Goal: Task Accomplishment & Management: Complete application form

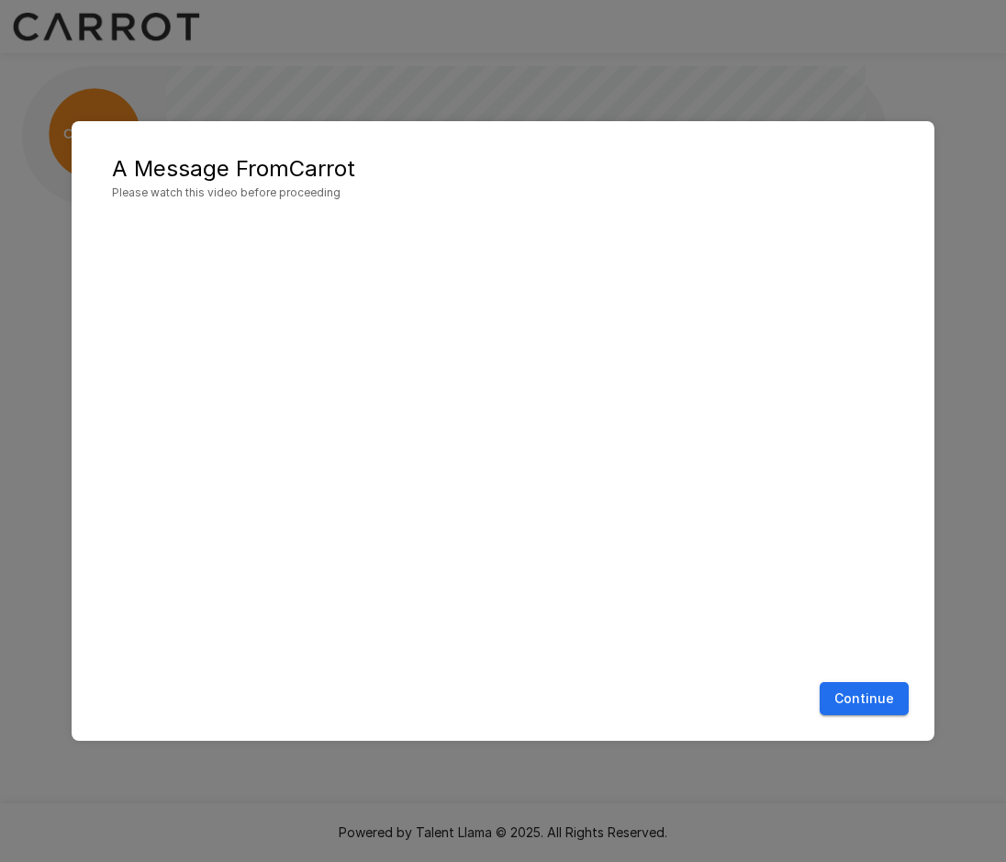
click at [861, 703] on button "Continue" at bounding box center [864, 699] width 89 height 34
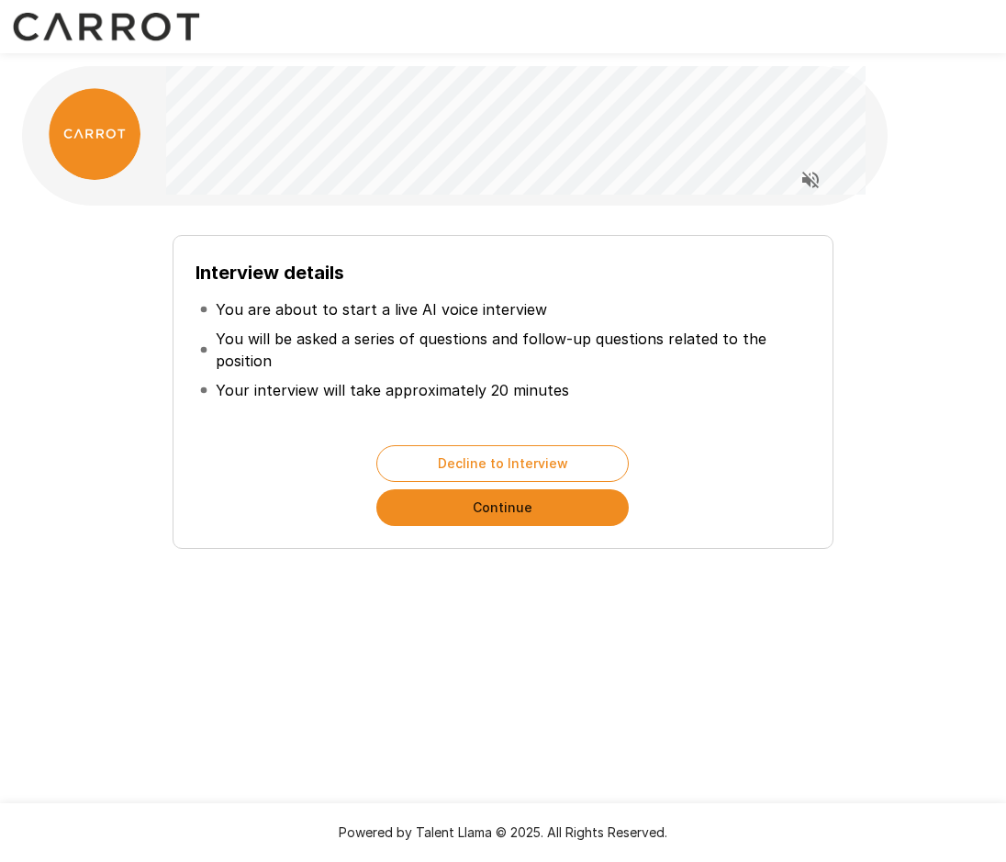
click at [514, 509] on button "Continue" at bounding box center [502, 507] width 252 height 37
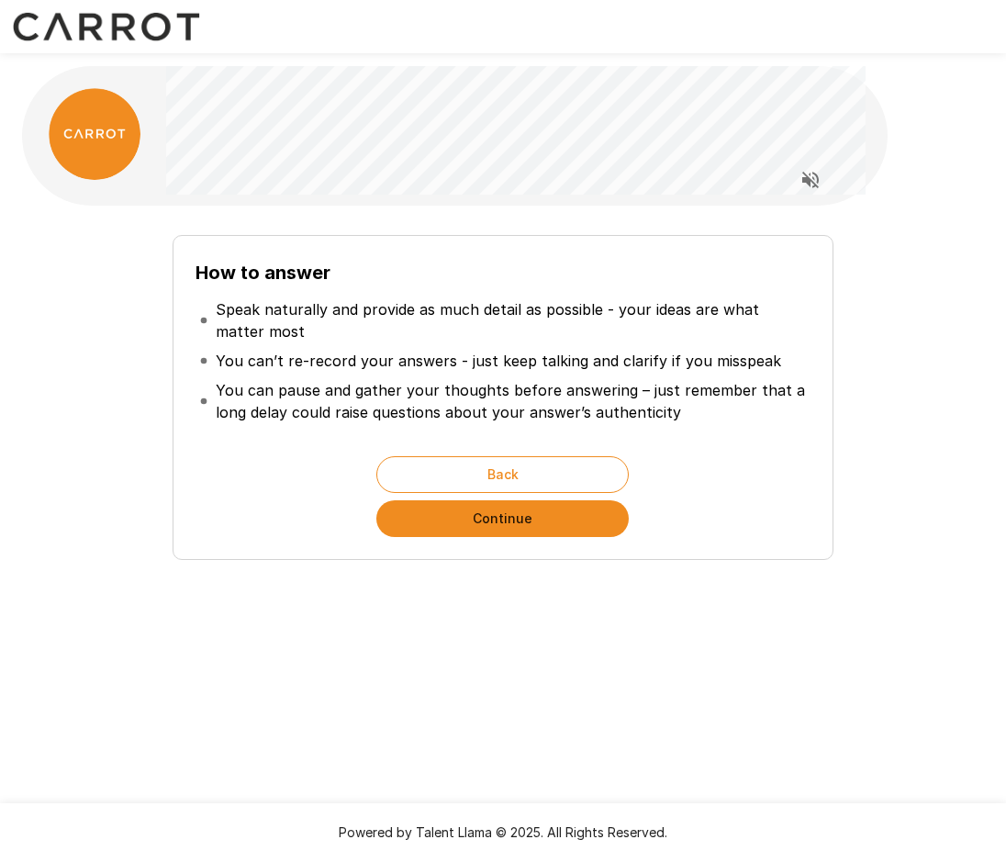
click at [524, 529] on button "Continue" at bounding box center [502, 518] width 252 height 37
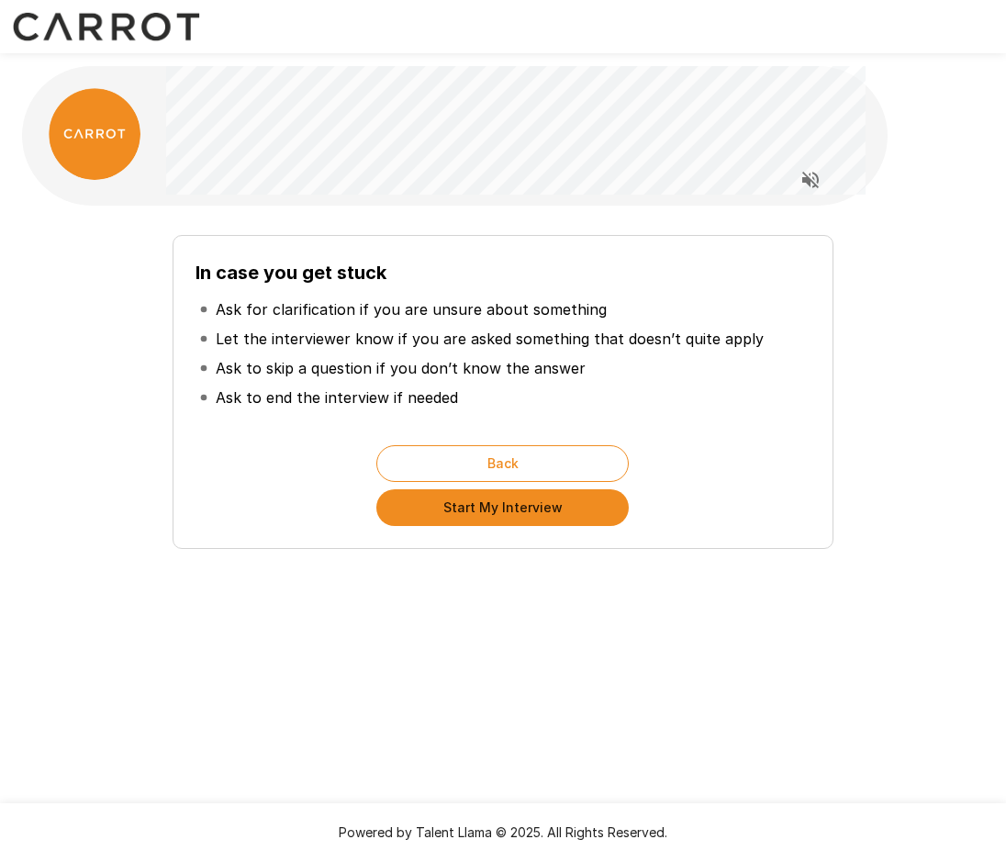
click at [529, 515] on button "Start My Interview" at bounding box center [502, 507] width 252 height 37
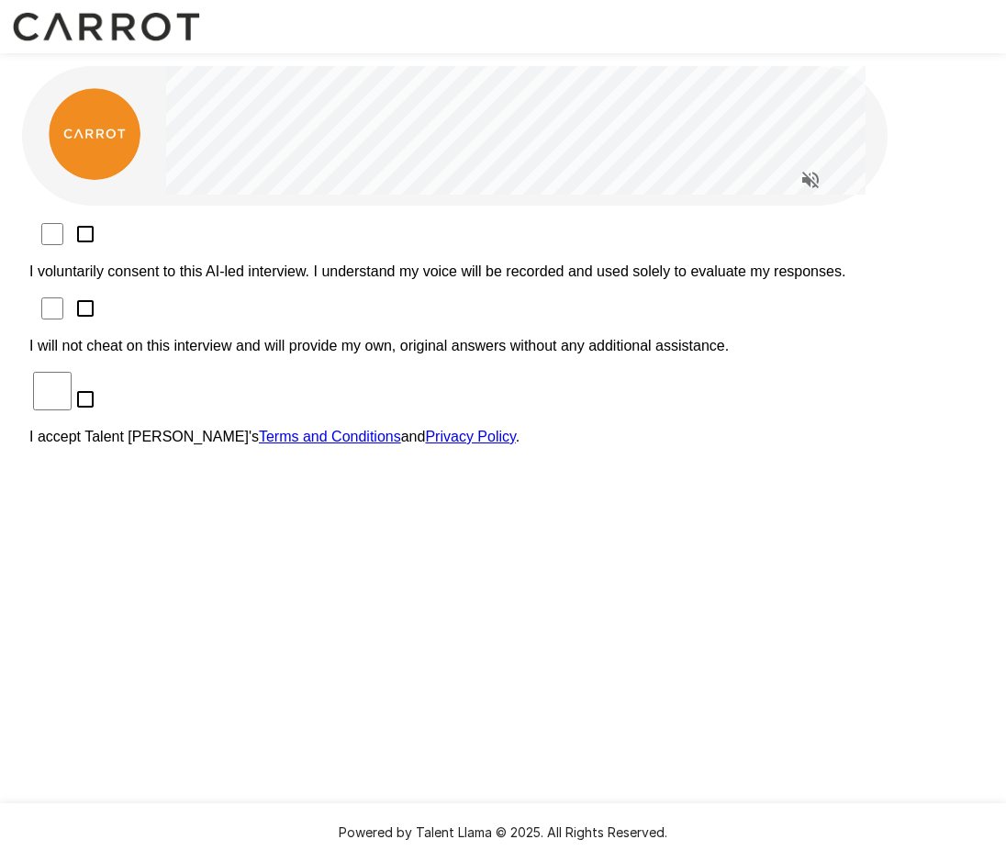
click at [286, 429] on p "I accept Talent Llama's Terms and Conditions and Privacy Policy ." at bounding box center [502, 437] width 947 height 17
click at [296, 338] on p "I will not cheat on this interview and will provide my own, original answers wi…" at bounding box center [502, 346] width 947 height 17
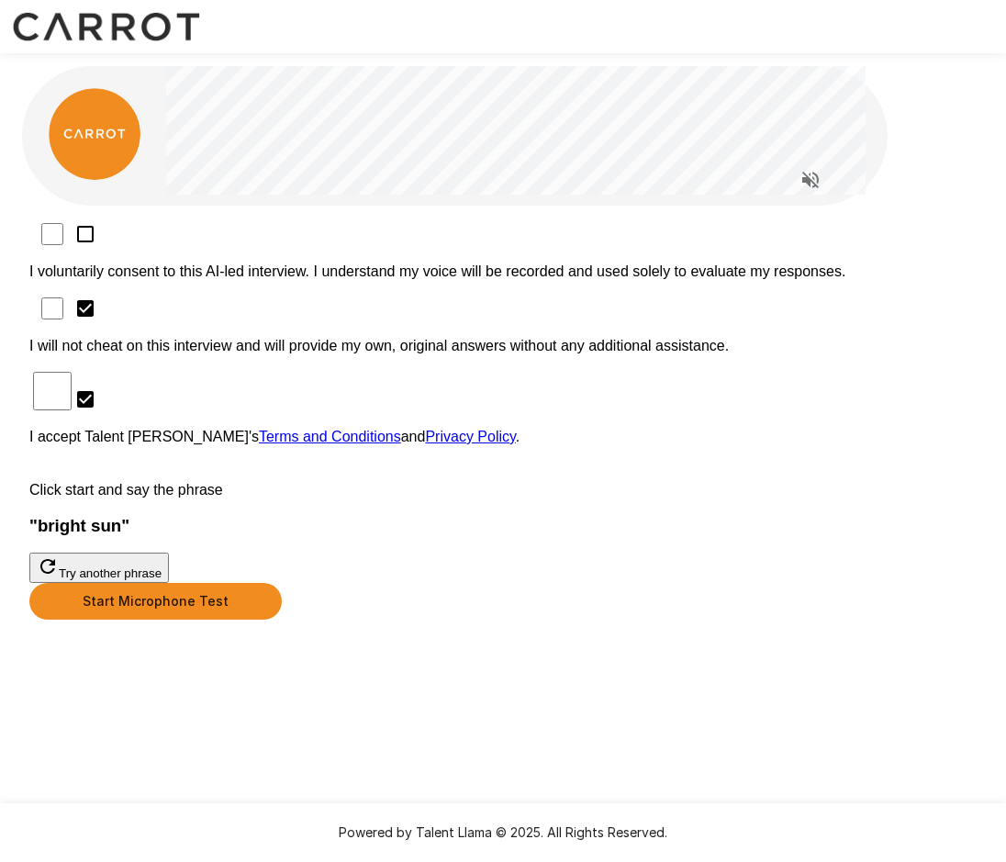
click at [282, 620] on button "Start Microphone Test" at bounding box center [155, 601] width 252 height 37
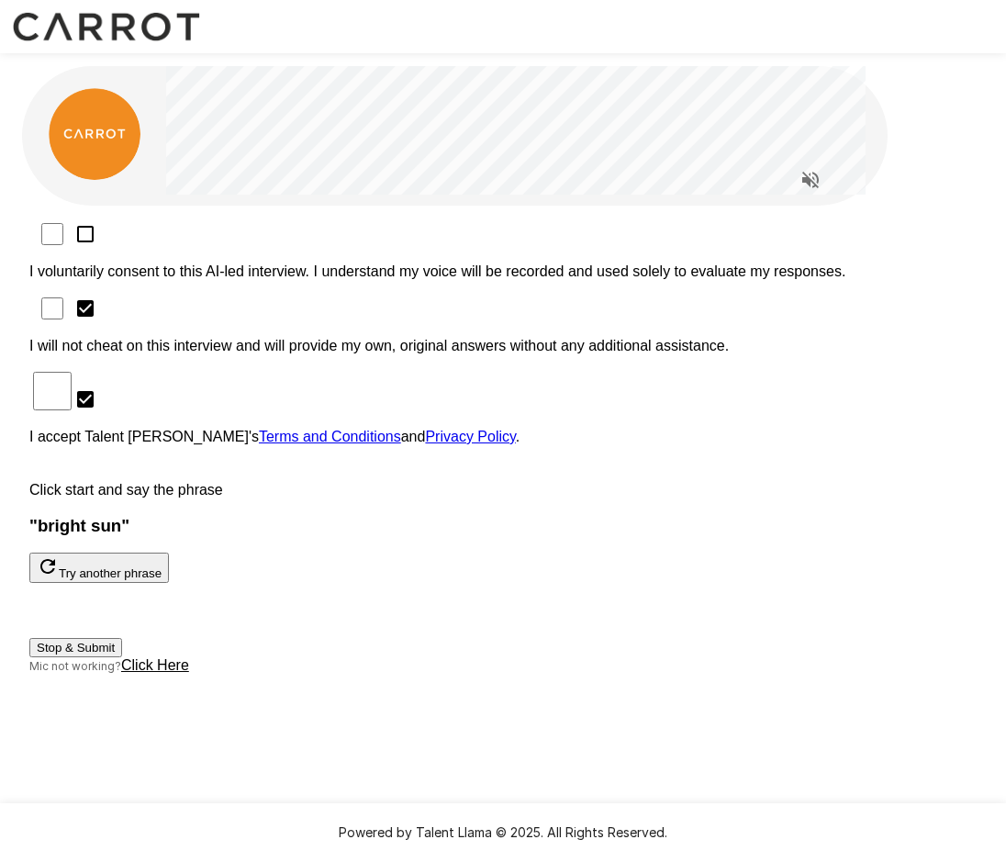
click at [122, 657] on button "Stop & Submit" at bounding box center [75, 647] width 93 height 19
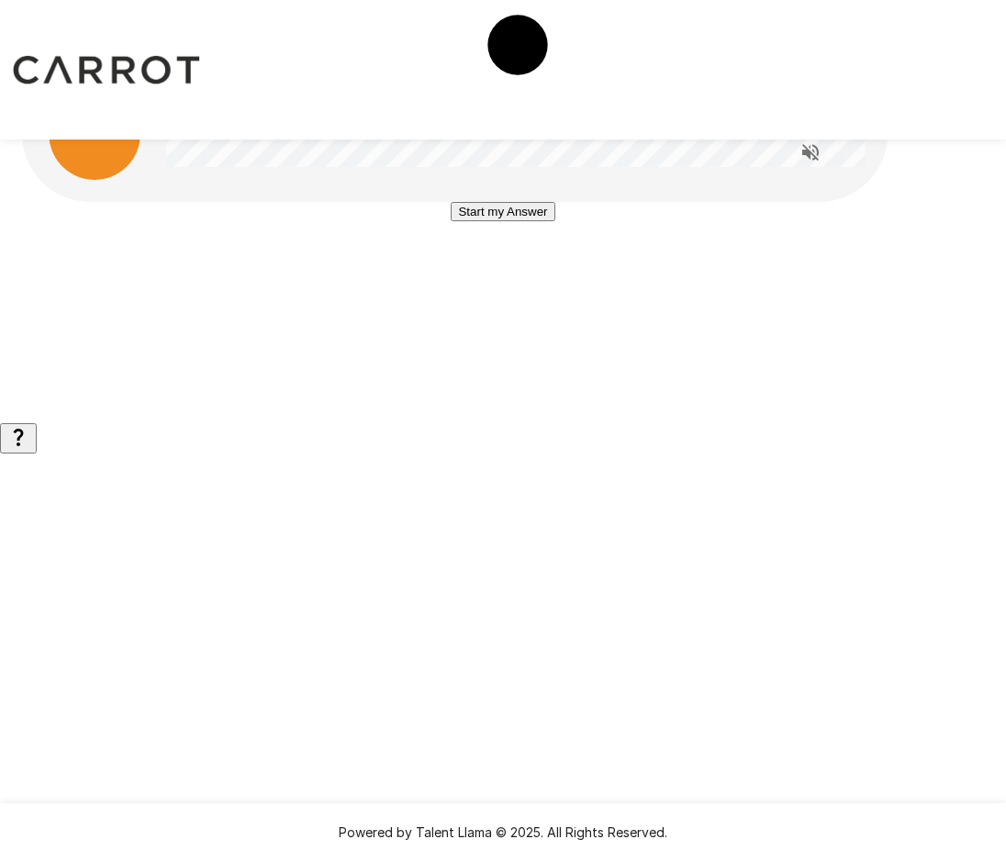
click at [504, 221] on button "Start my Answer" at bounding box center [503, 211] width 104 height 19
click at [504, 276] on button "Stop & Submit" at bounding box center [502, 266] width 93 height 19
click at [502, 221] on button "Start my Answer" at bounding box center [503, 211] width 104 height 19
click at [502, 276] on button "Stop & Submit" at bounding box center [502, 266] width 93 height 19
click at [502, 221] on button "Start my Answer" at bounding box center [503, 211] width 104 height 19
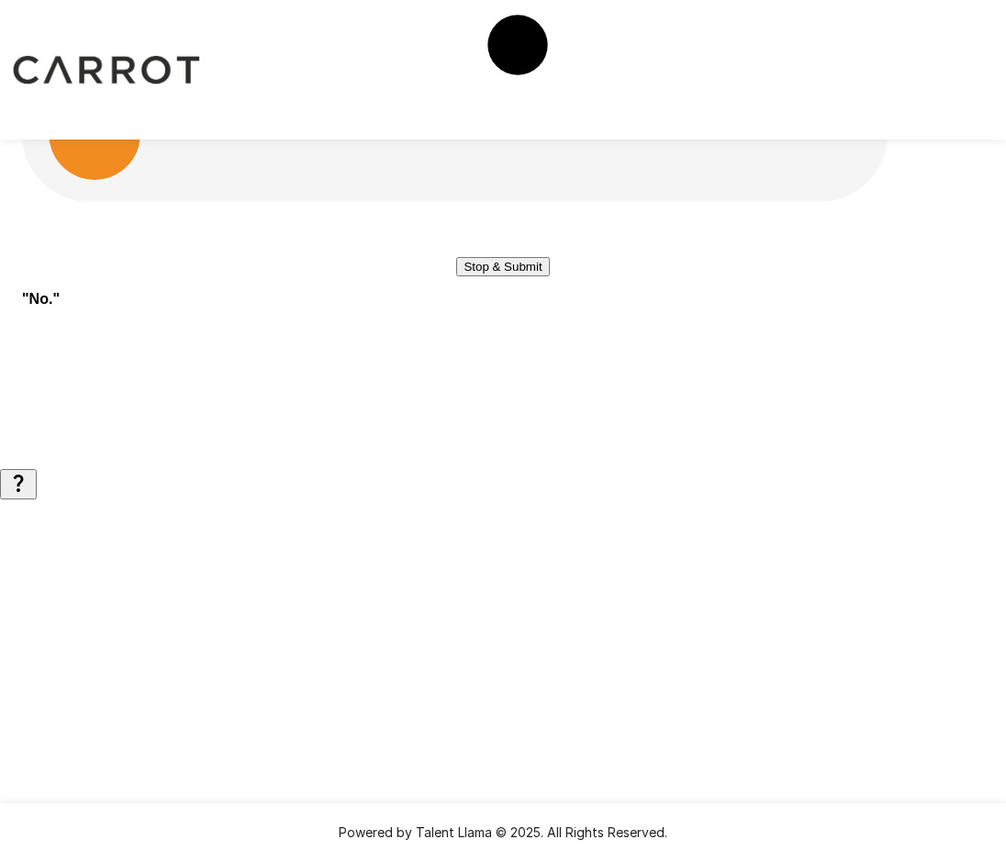
click at [502, 276] on button "Stop & Submit" at bounding box center [502, 266] width 93 height 19
click at [502, 221] on button "Start my Answer" at bounding box center [503, 211] width 104 height 19
click at [502, 276] on button "Stop & Submit" at bounding box center [502, 266] width 93 height 19
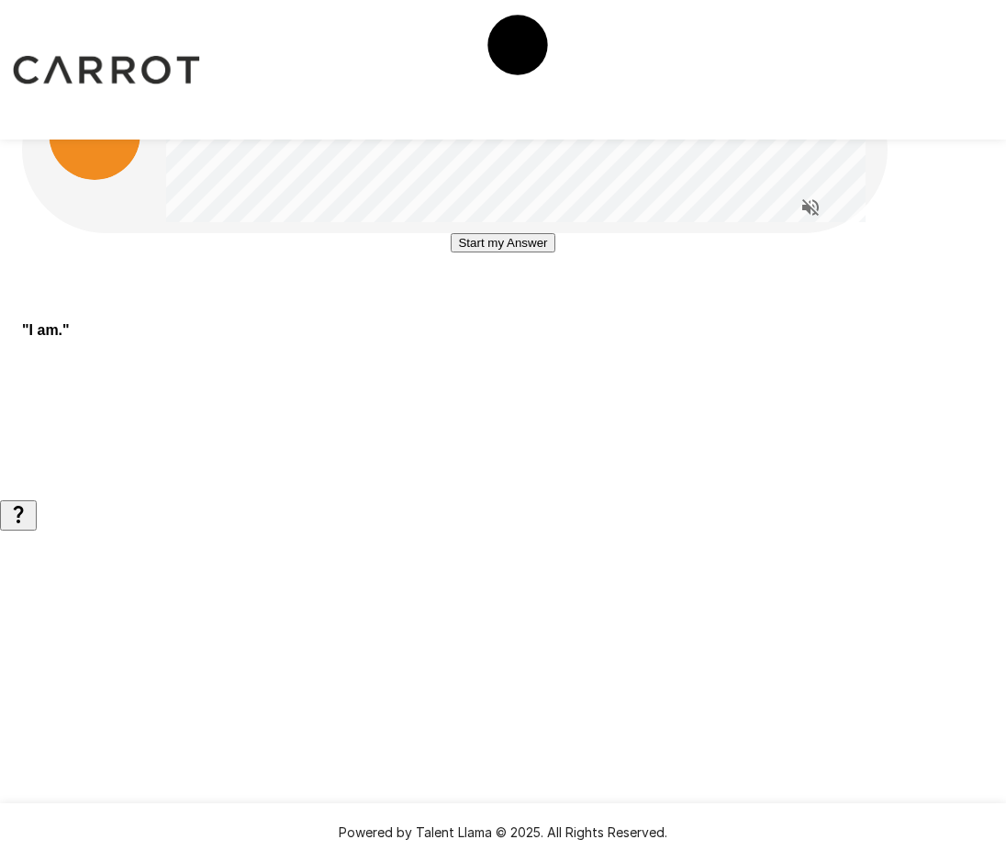
click at [490, 252] on button "Start my Answer" at bounding box center [503, 242] width 104 height 19
click at [490, 307] on button "Stop & Submit" at bounding box center [502, 297] width 93 height 19
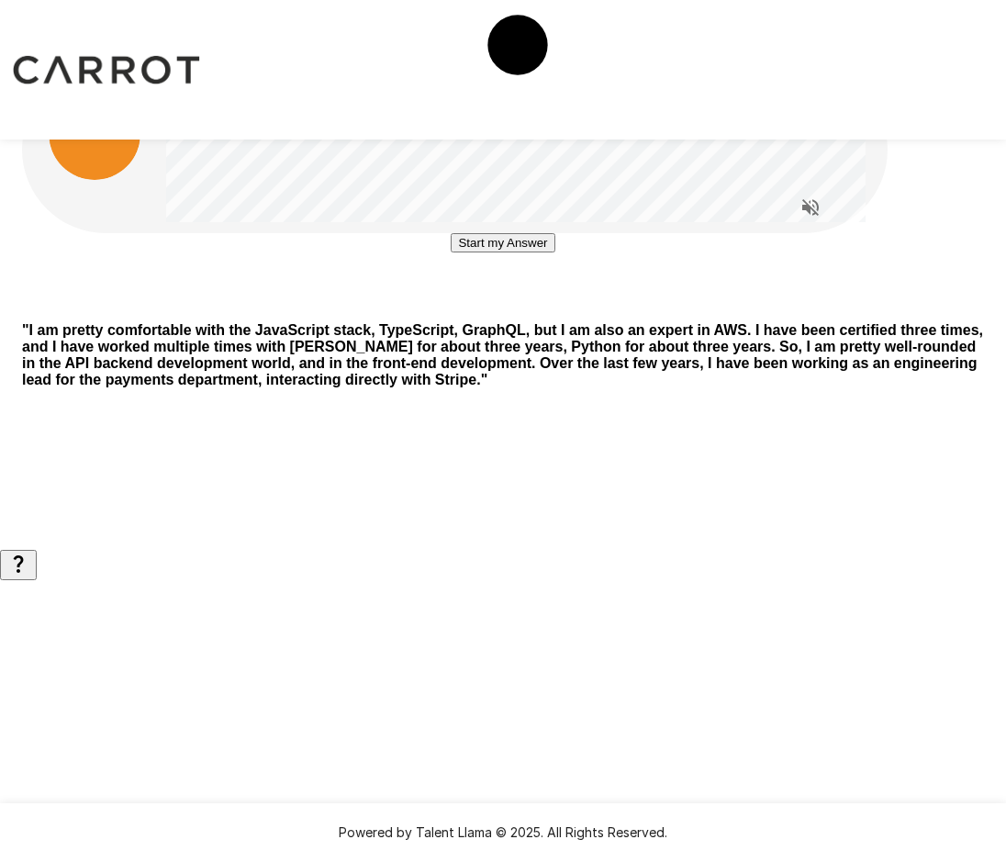
click at [554, 252] on button "Start my Answer" at bounding box center [503, 242] width 104 height 19
click at [549, 307] on button "Stop & Submit" at bounding box center [502, 297] width 93 height 19
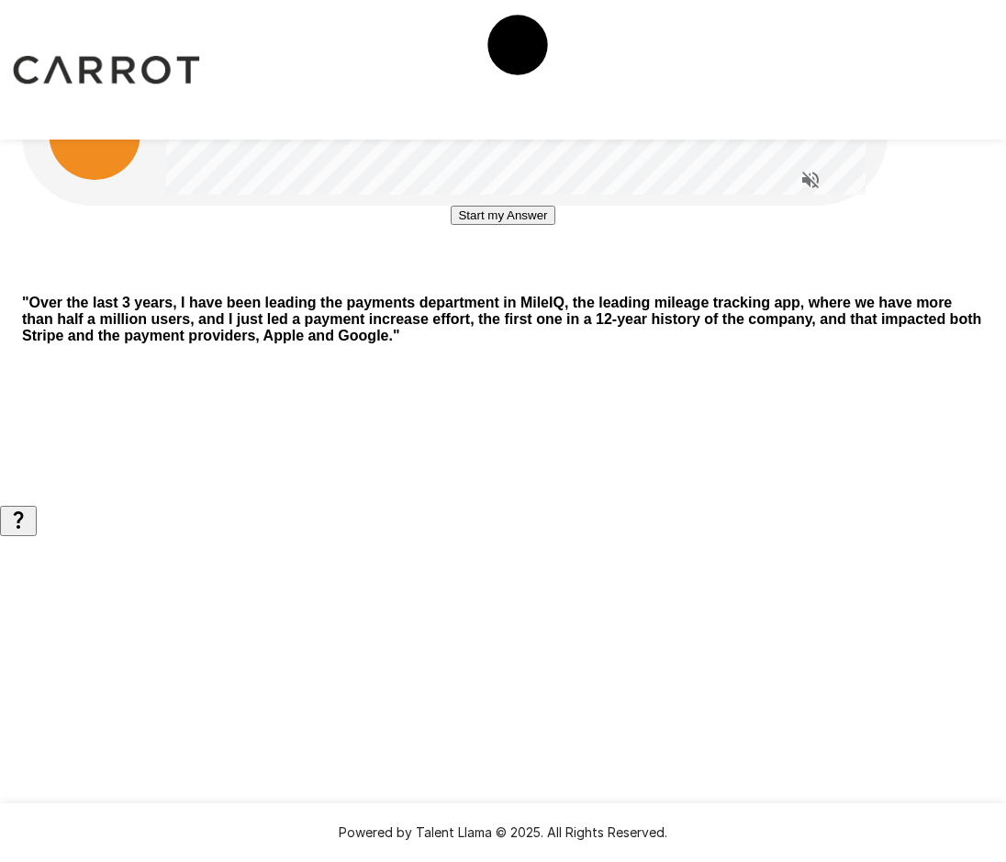
click at [537, 225] on button "Start my Answer" at bounding box center [503, 215] width 104 height 19
click at [537, 280] on button "Stop & Submit" at bounding box center [502, 270] width 93 height 19
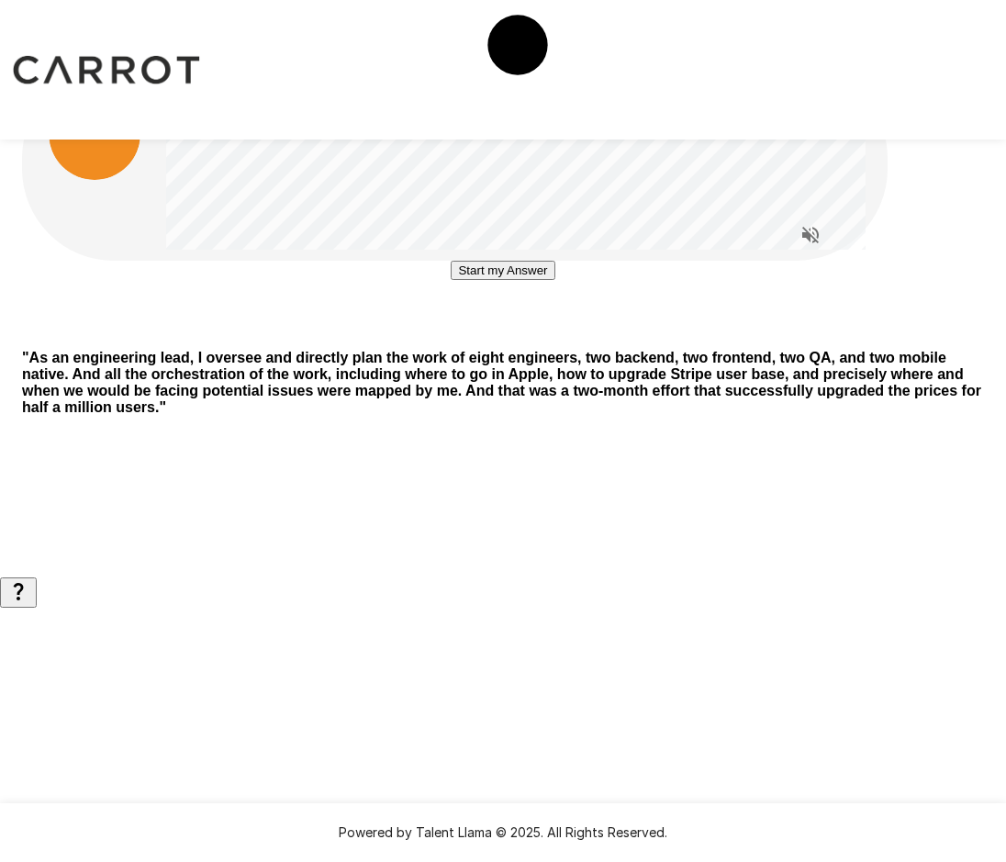
click at [512, 280] on button "Start my Answer" at bounding box center [503, 270] width 104 height 19
click at [512, 335] on button "Stop & Submit" at bounding box center [502, 325] width 93 height 19
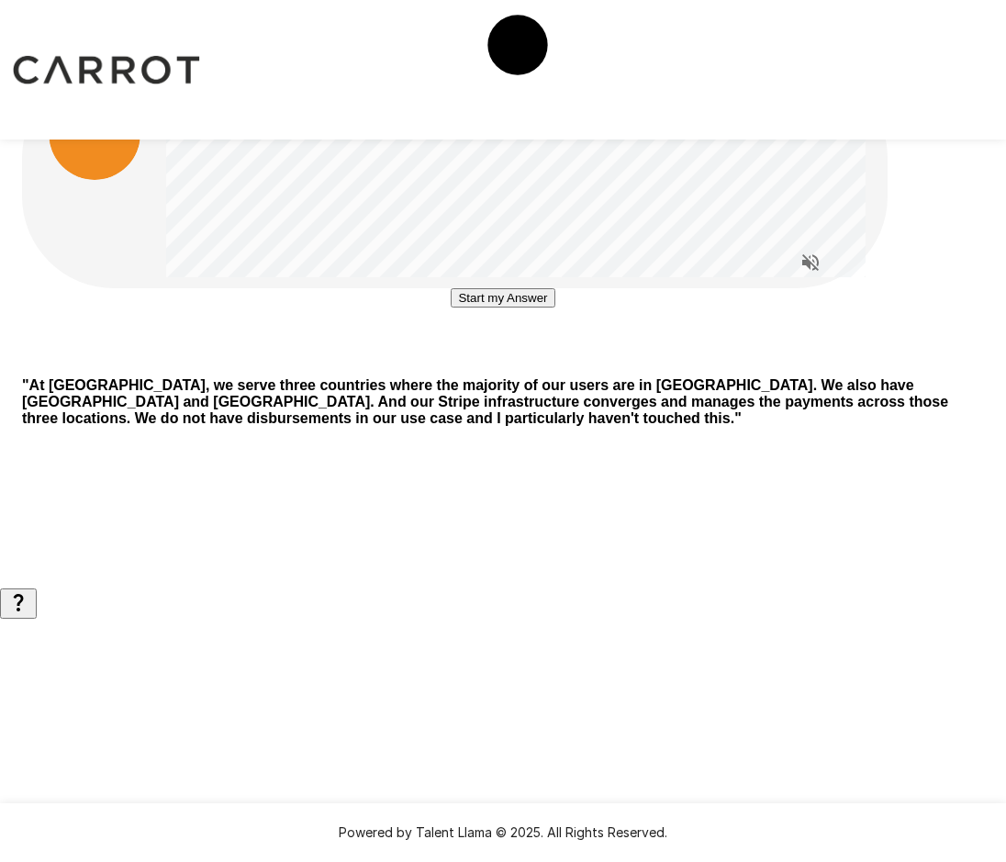
click at [494, 307] on button "Start my Answer" at bounding box center [503, 297] width 104 height 19
click at [494, 363] on button "Stop & Submit" at bounding box center [502, 352] width 93 height 19
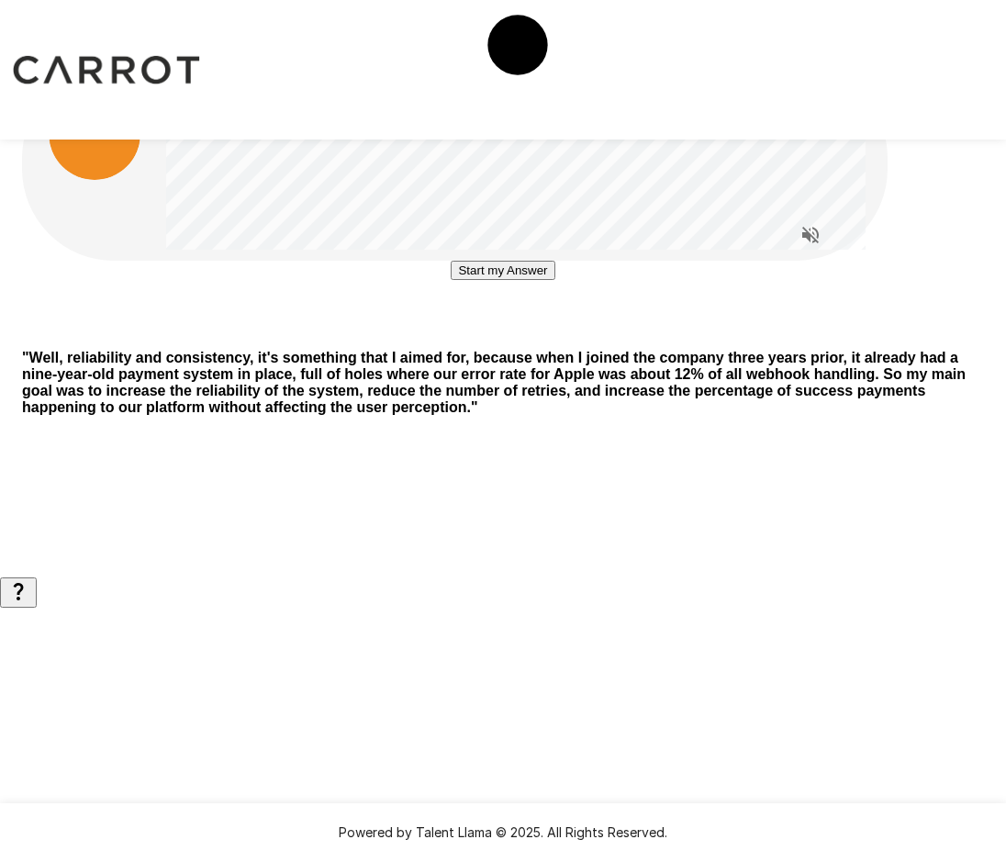
click at [554, 280] on button "Start my Answer" at bounding box center [503, 270] width 104 height 19
click at [549, 335] on button "Stop & Submit" at bounding box center [502, 325] width 93 height 19
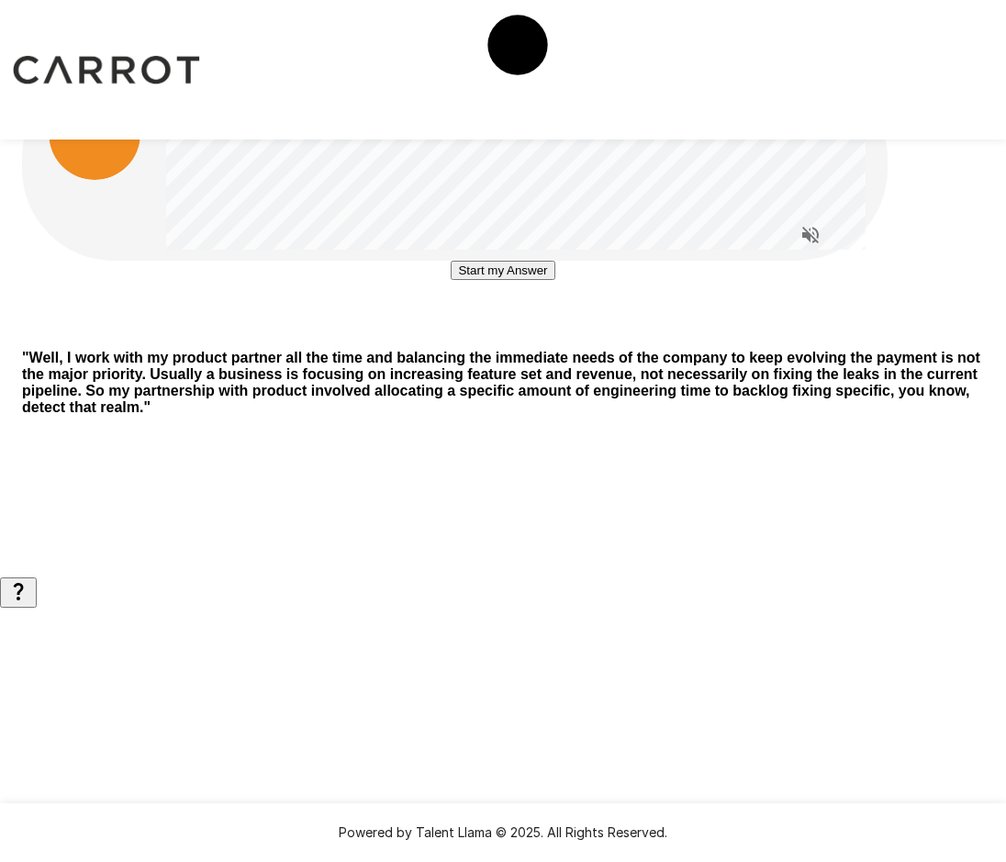
click at [531, 280] on button "Start my Answer" at bounding box center [503, 270] width 104 height 19
click at [531, 335] on button "Stop & Submit" at bounding box center [502, 325] width 93 height 19
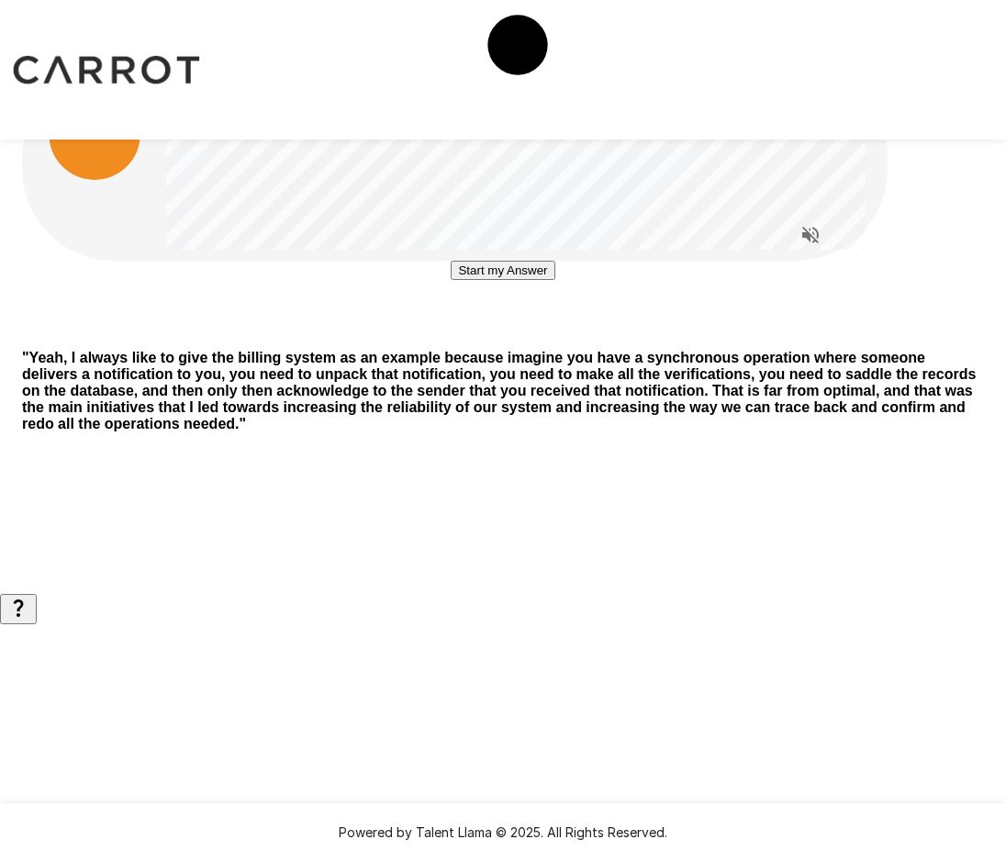
click at [463, 280] on button "Start my Answer" at bounding box center [503, 270] width 104 height 19
click at [463, 335] on button "Stop & Submit" at bounding box center [502, 325] width 93 height 19
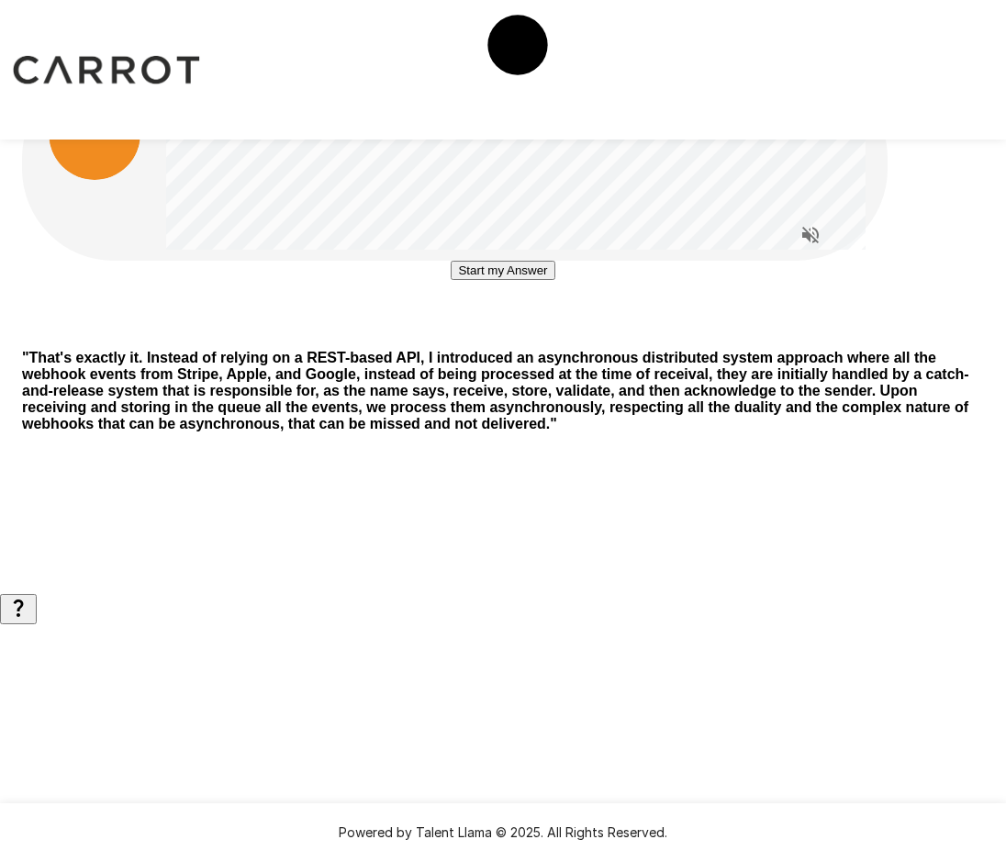
click at [518, 280] on button "Start my Answer" at bounding box center [503, 270] width 104 height 19
click at [521, 335] on button "Stop & Submit" at bounding box center [502, 325] width 93 height 19
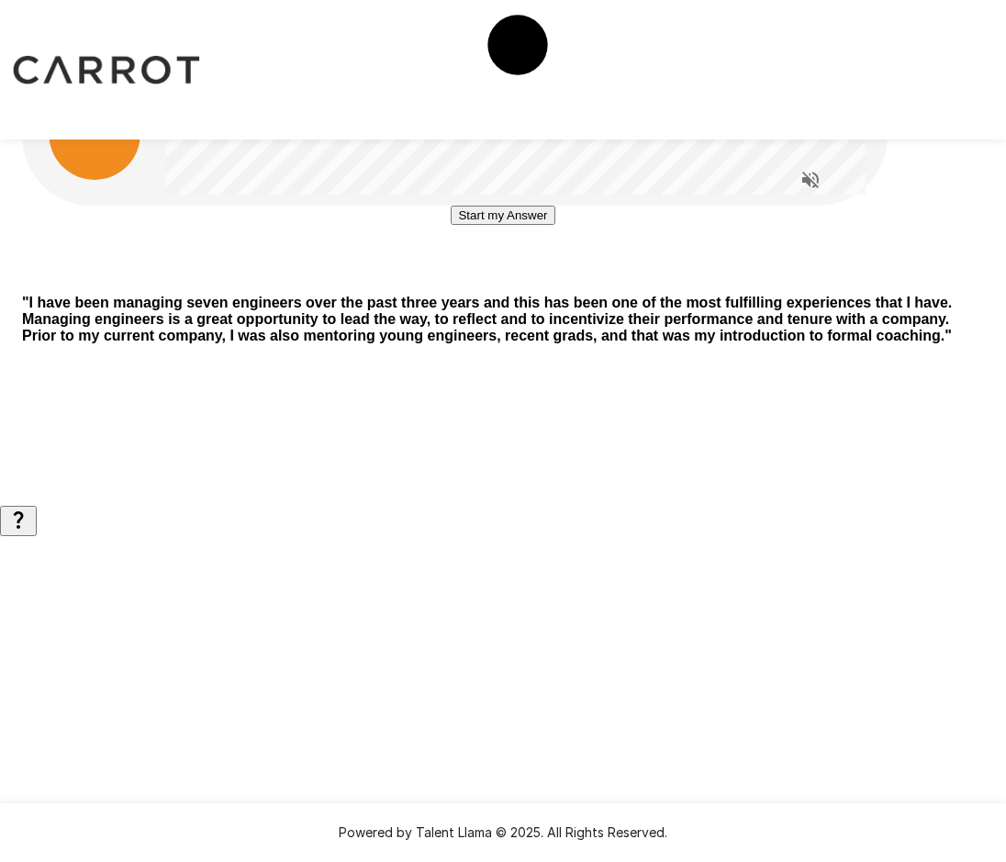
click at [529, 225] on button "Start my Answer" at bounding box center [503, 215] width 104 height 19
click at [529, 280] on button "Stop & Submit" at bounding box center [502, 270] width 93 height 19
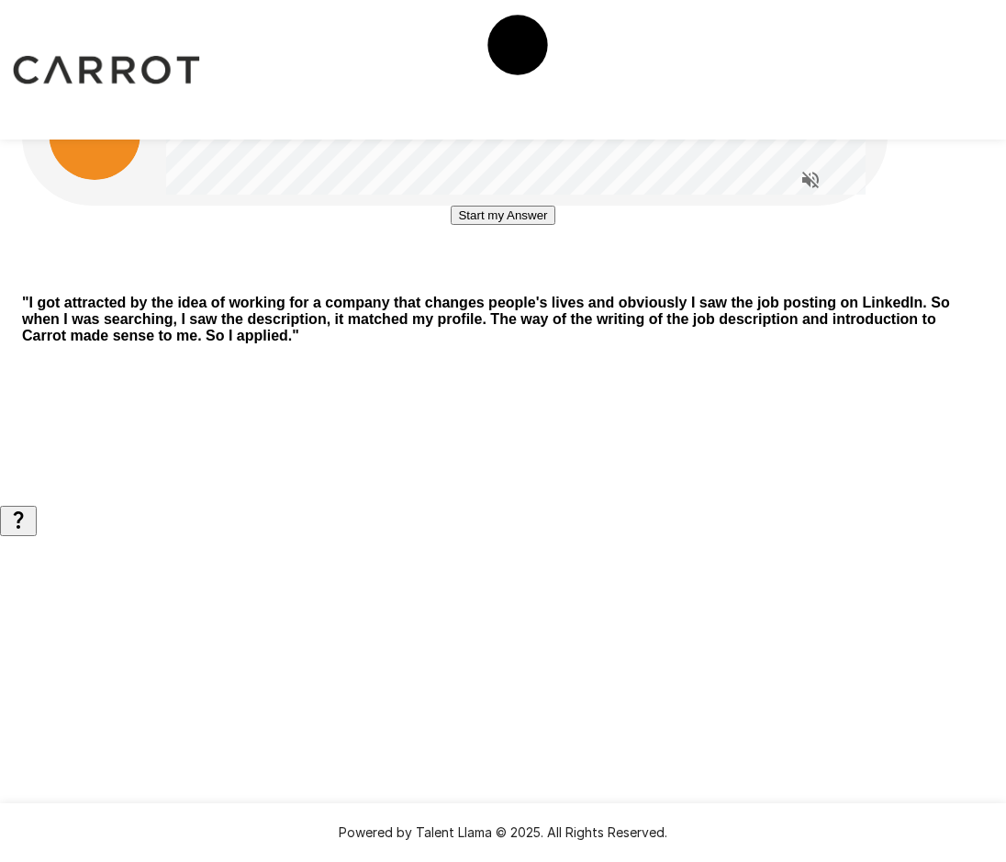
click at [482, 225] on button "Start my Answer" at bounding box center [503, 215] width 104 height 19
click at [482, 280] on button "Stop & Submit" at bounding box center [502, 270] width 93 height 19
